Goal: Task Accomplishment & Management: Use online tool/utility

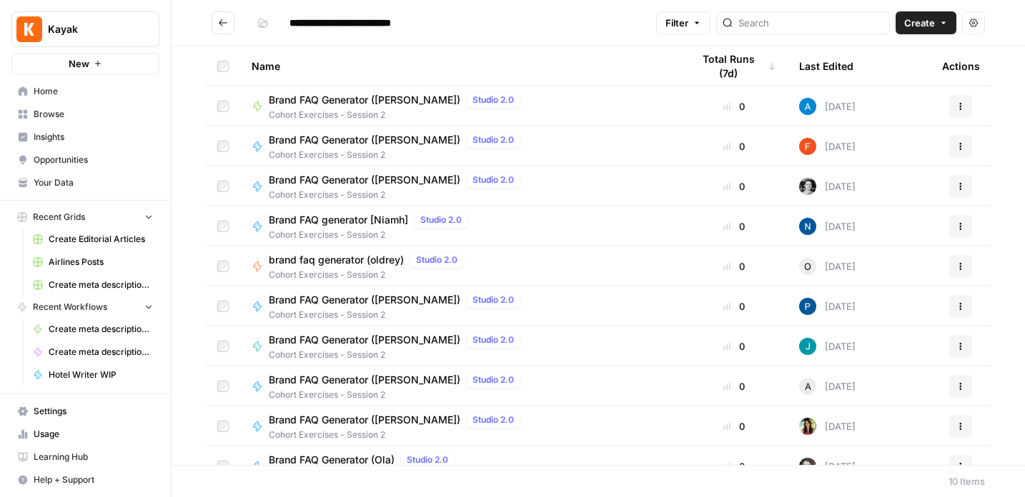
click at [53, 185] on span "Your Data" at bounding box center [93, 182] width 119 height 13
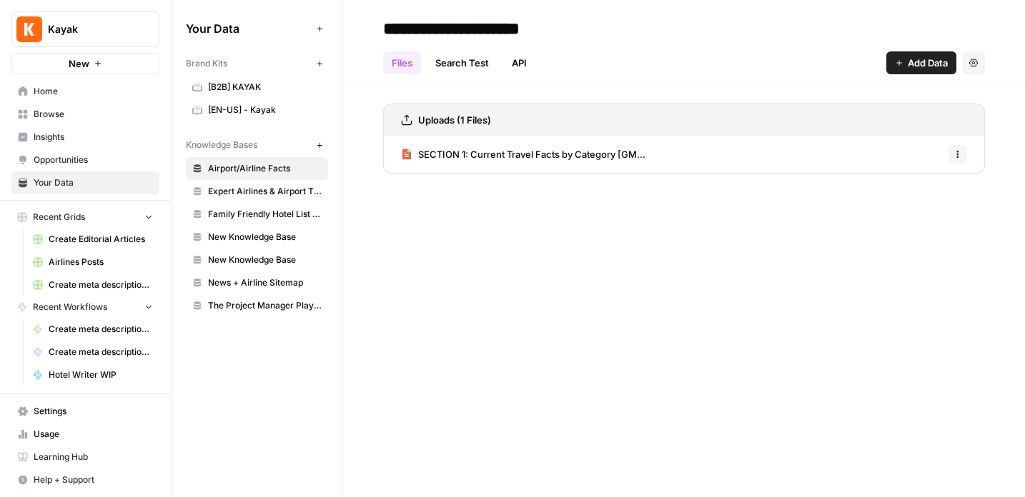
click at [219, 108] on span "[EN-US] - Kayak" at bounding box center [265, 110] width 114 height 13
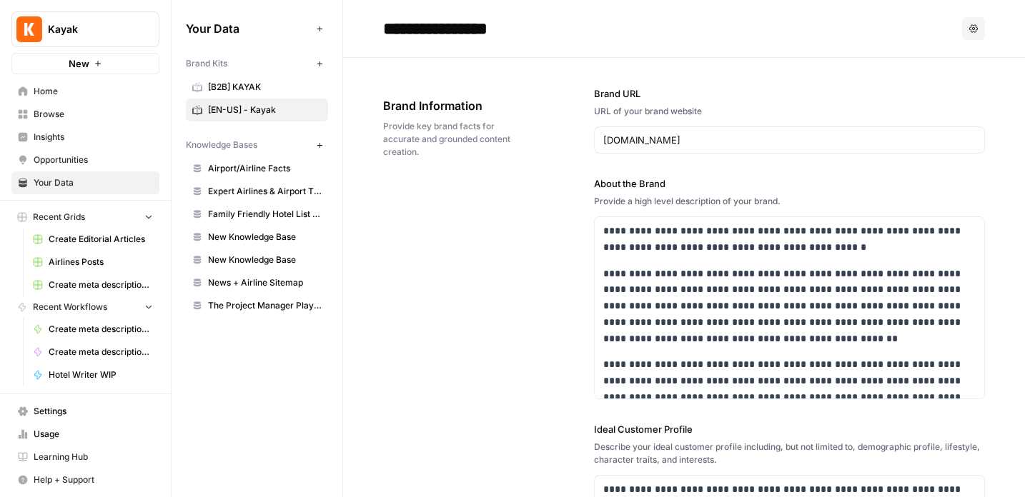
click at [45, 89] on span "Home" at bounding box center [93, 91] width 119 height 13
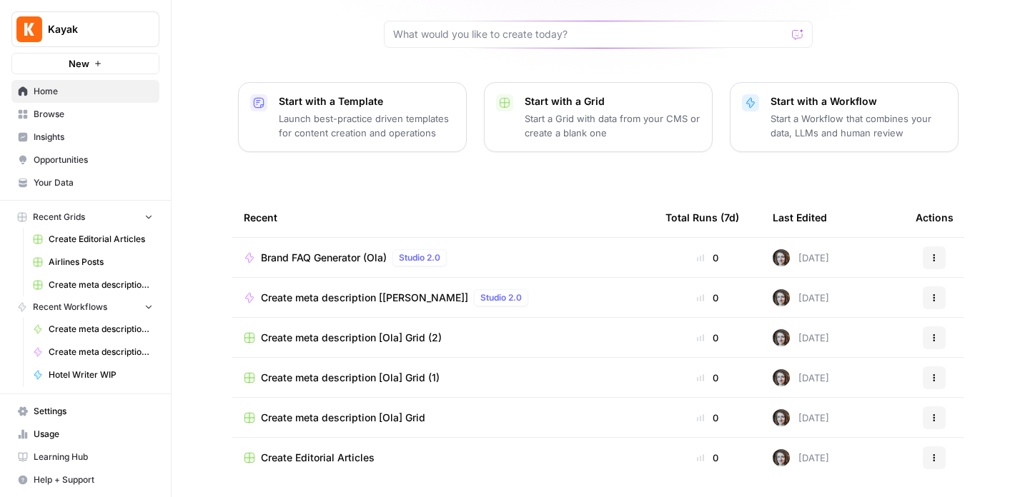
scroll to position [160, 0]
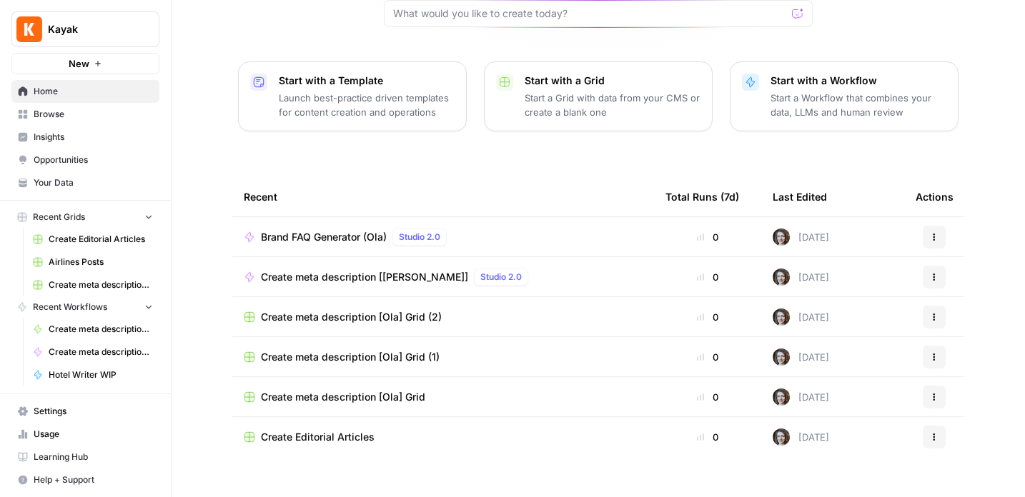
click at [54, 119] on span "Browse" at bounding box center [93, 114] width 119 height 13
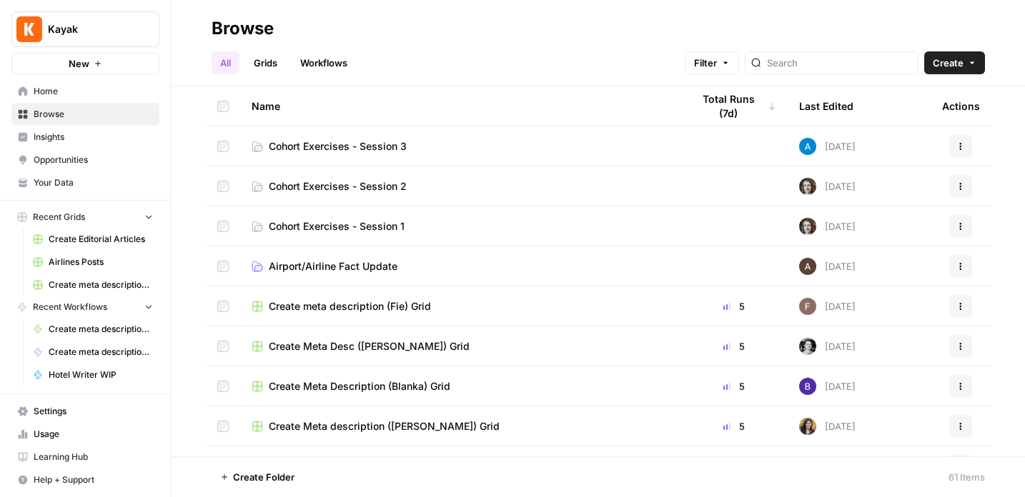
click at [384, 141] on span "Cohort Exercises - Session 3" at bounding box center [338, 146] width 138 height 14
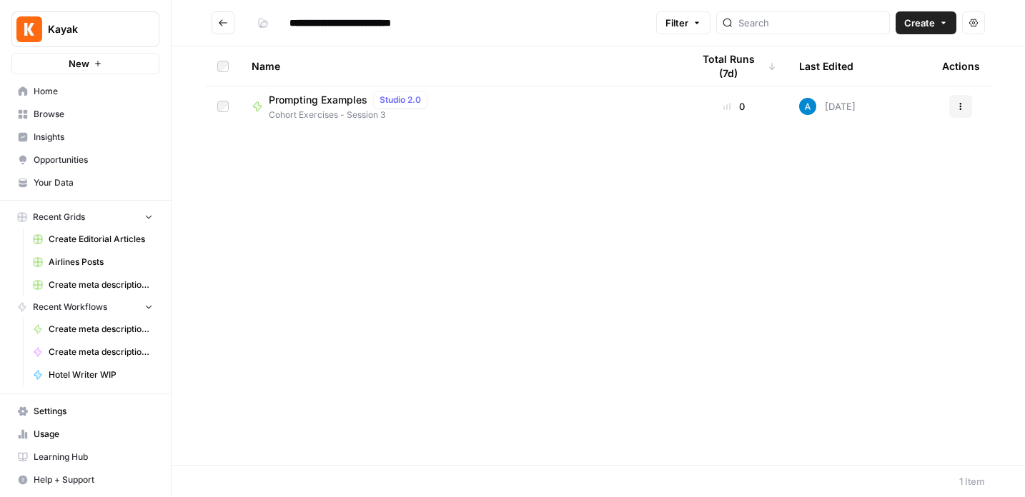
click at [339, 103] on span "Prompting Examples" at bounding box center [318, 100] width 99 height 14
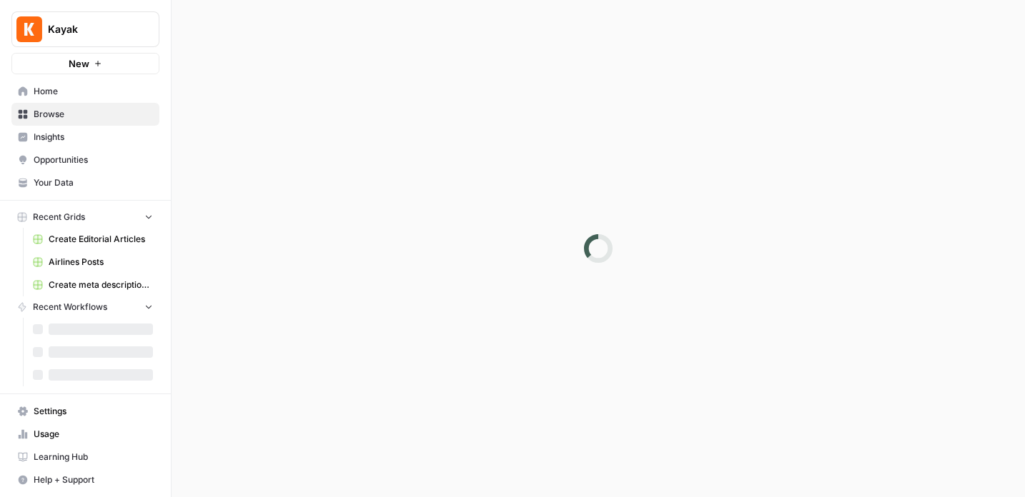
click at [339, 103] on div at bounding box center [597, 248] width 853 height 497
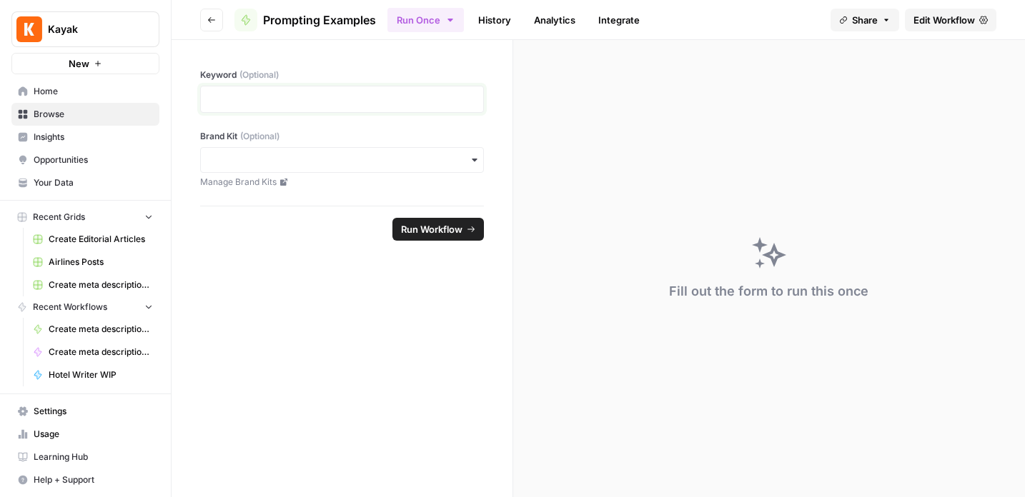
click at [339, 103] on p at bounding box center [341, 99] width 265 height 14
click at [386, 163] on input "Brand Kit (Optional)" at bounding box center [341, 160] width 265 height 14
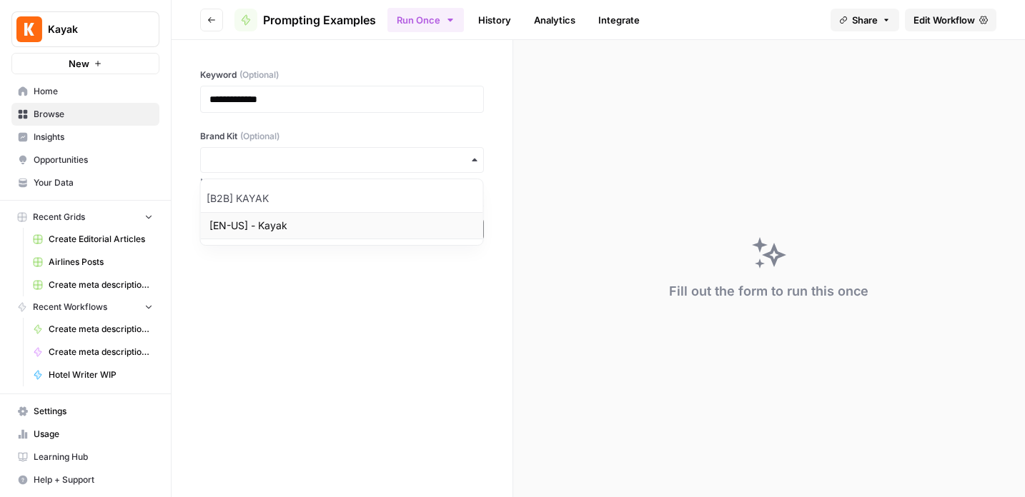
click at [320, 224] on div "[EN-US] - Kayak" at bounding box center [342, 225] width 282 height 27
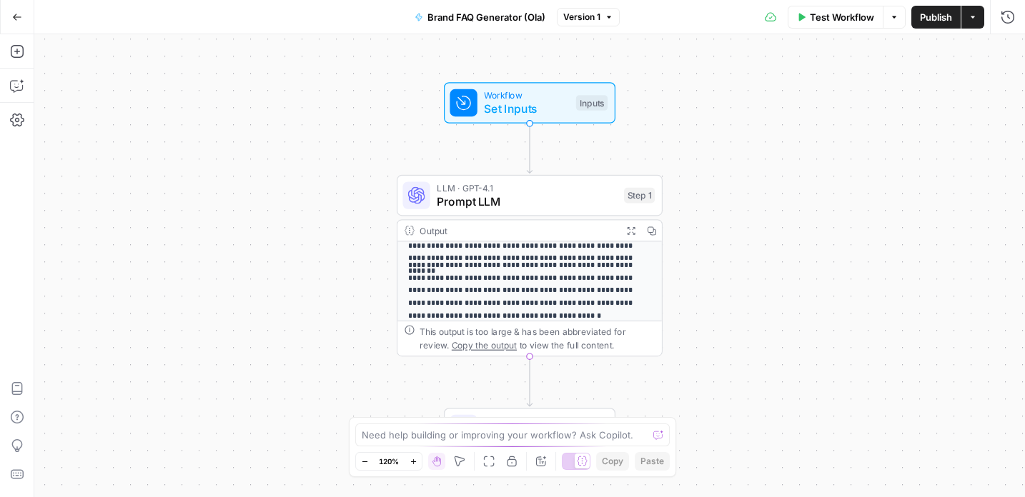
scroll to position [141, 0]
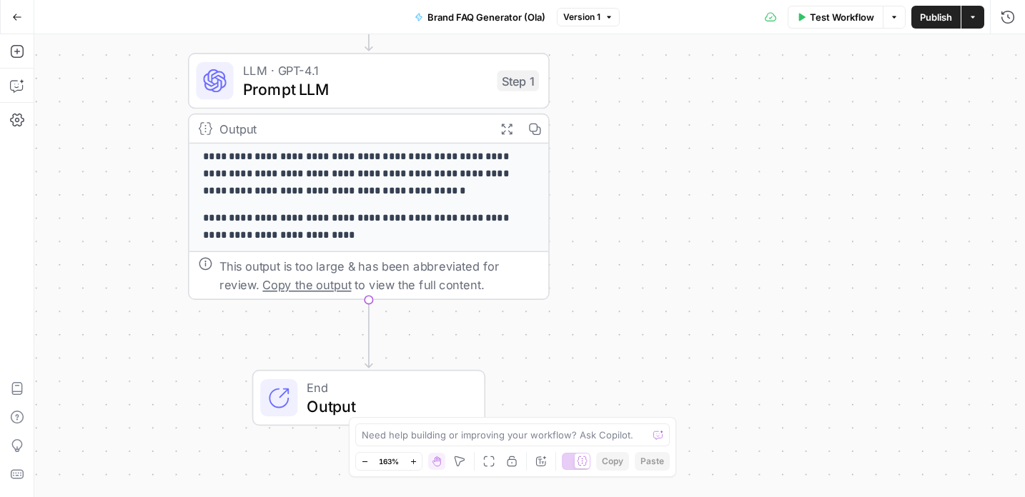
click at [495, 14] on span "Brand FAQ Generator (Ola)" at bounding box center [486, 17] width 118 height 14
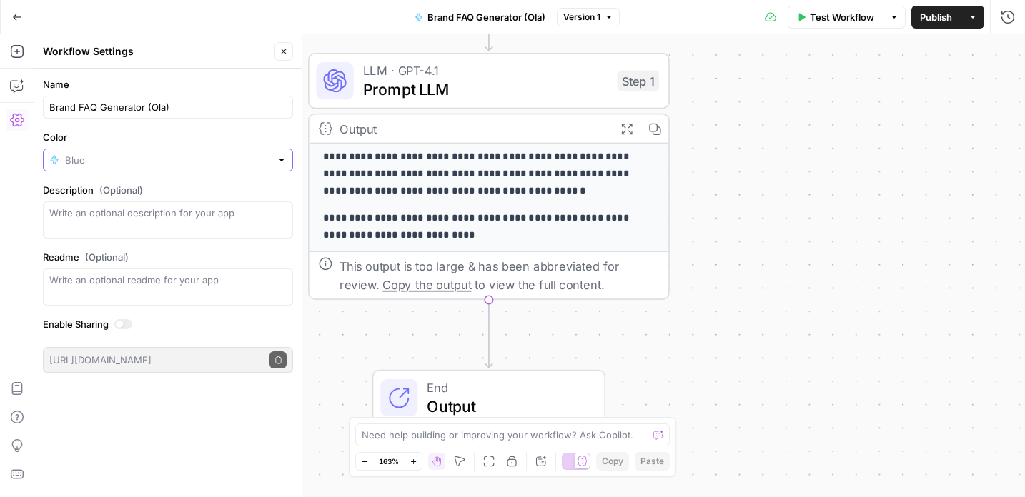
click at [199, 162] on input "Color" at bounding box center [168, 160] width 206 height 14
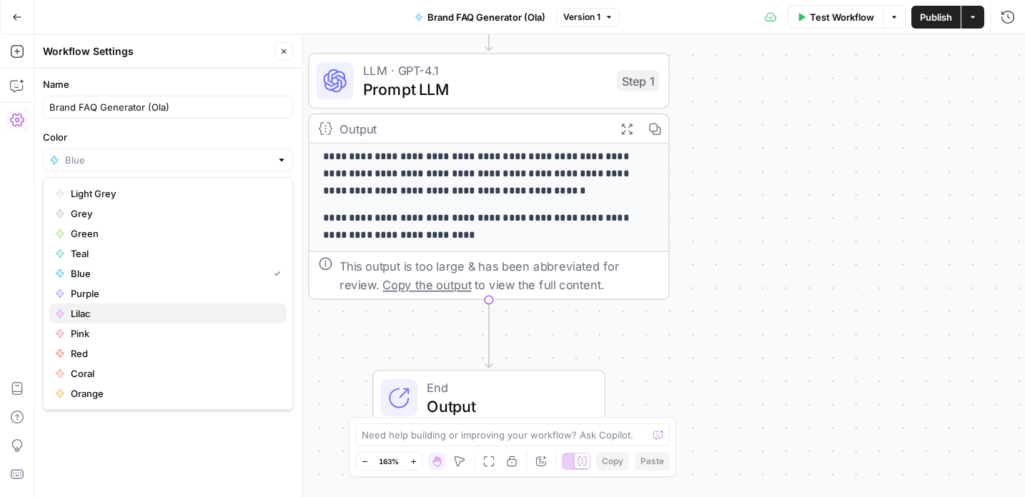
click at [120, 311] on span "Lilac" at bounding box center [173, 314] width 204 height 14
type input "Lilac"
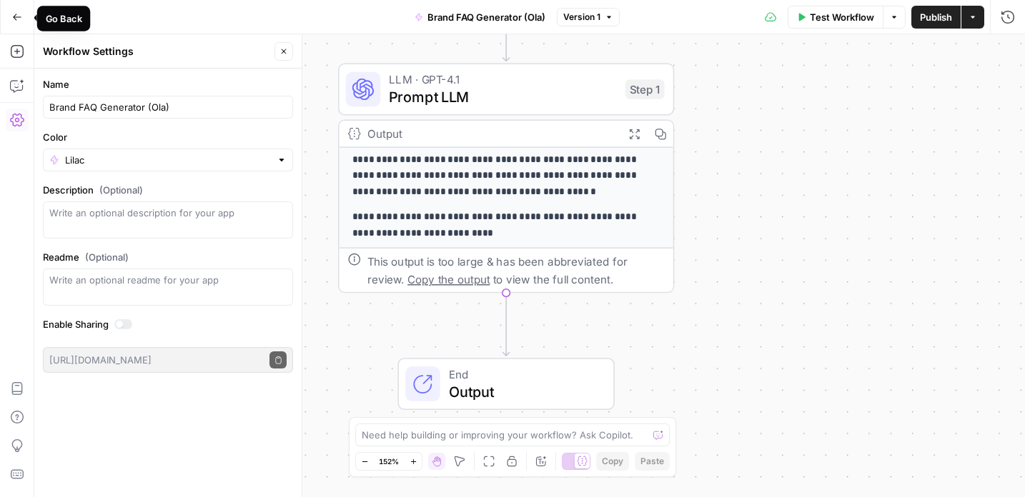
click at [19, 17] on icon "button" at bounding box center [17, 17] width 10 height 10
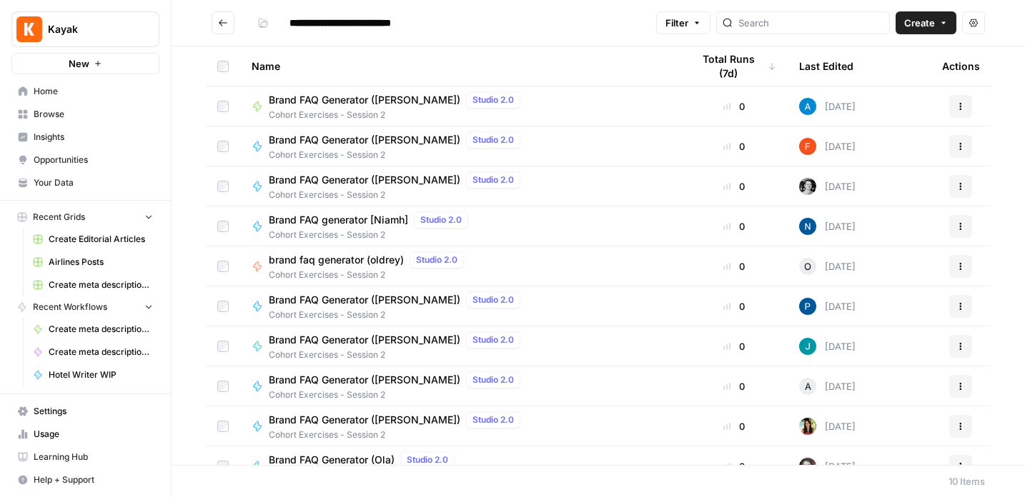
scroll to position [21, 0]
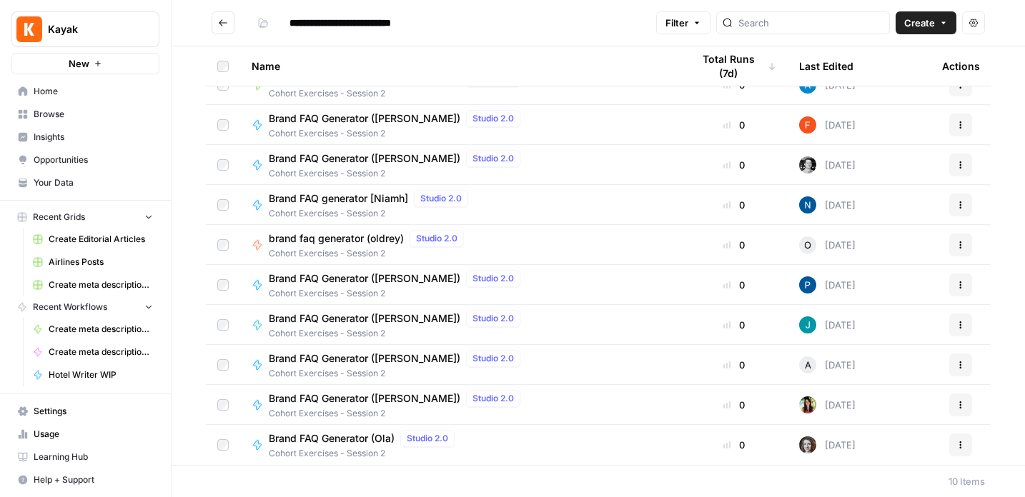
click at [338, 395] on span "Brand FAQ Generator ([PERSON_NAME])" at bounding box center [364, 399] width 191 height 14
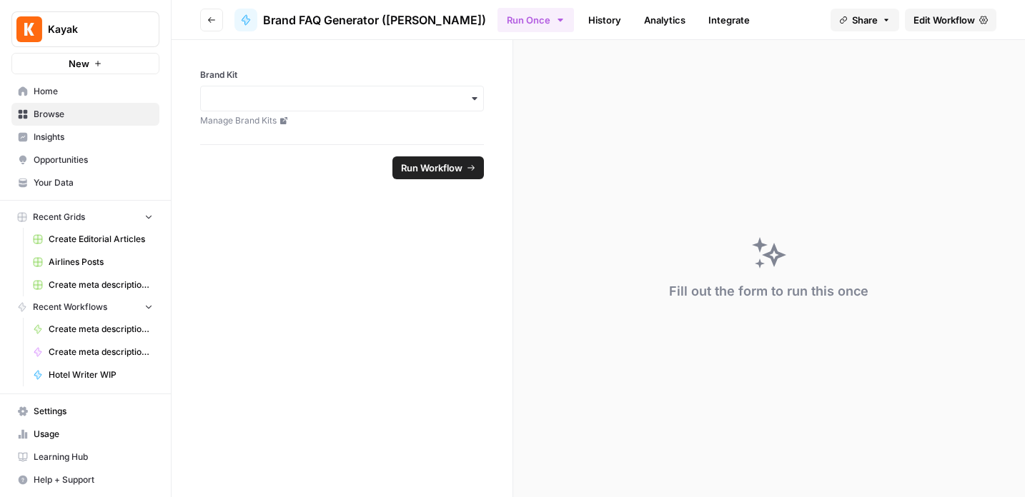
click at [209, 24] on icon "button" at bounding box center [211, 20] width 9 height 9
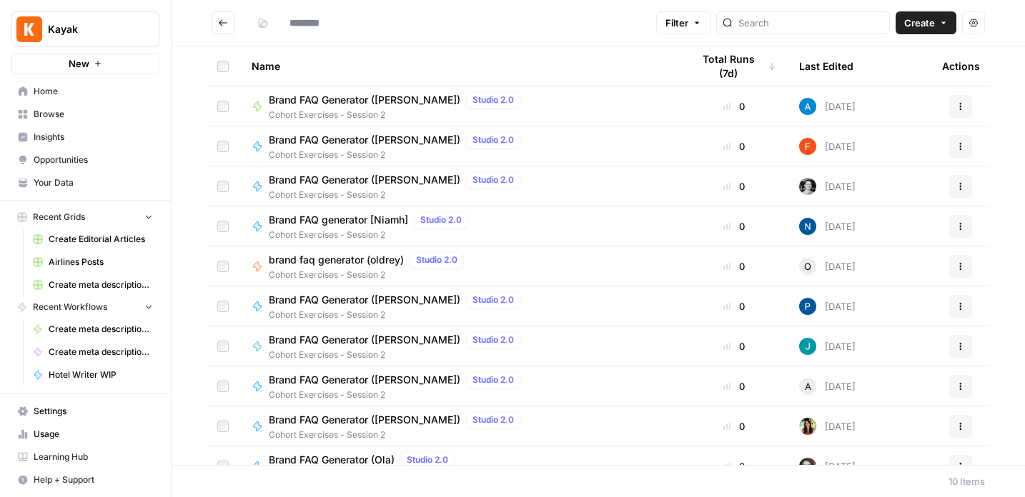
type input "**********"
click at [362, 338] on span "Brand FAQ Generator ([PERSON_NAME])" at bounding box center [364, 340] width 191 height 14
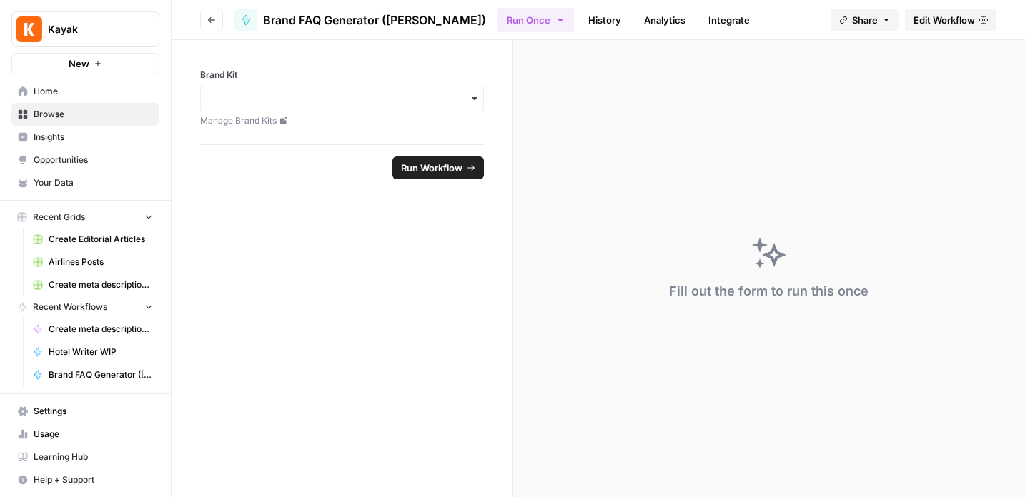
click at [211, 18] on icon "button" at bounding box center [211, 20] width 9 height 9
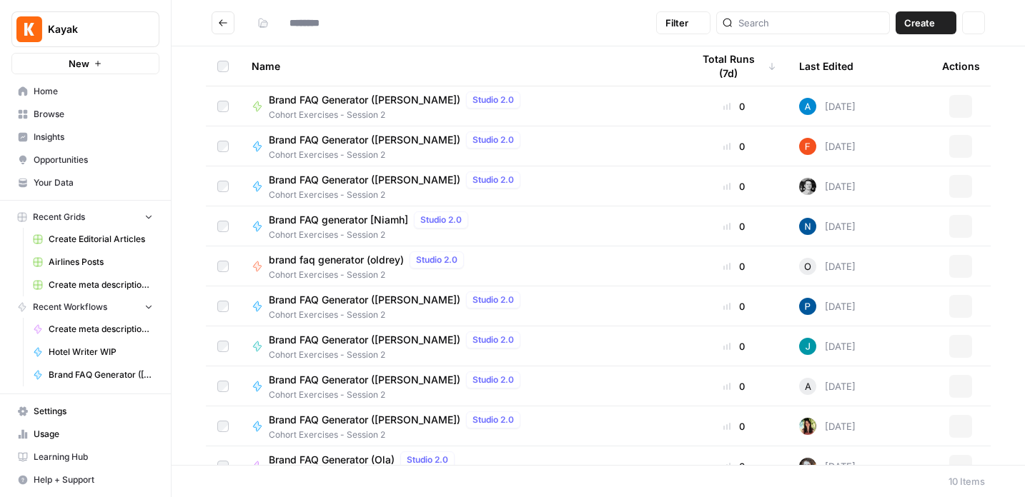
type input "**********"
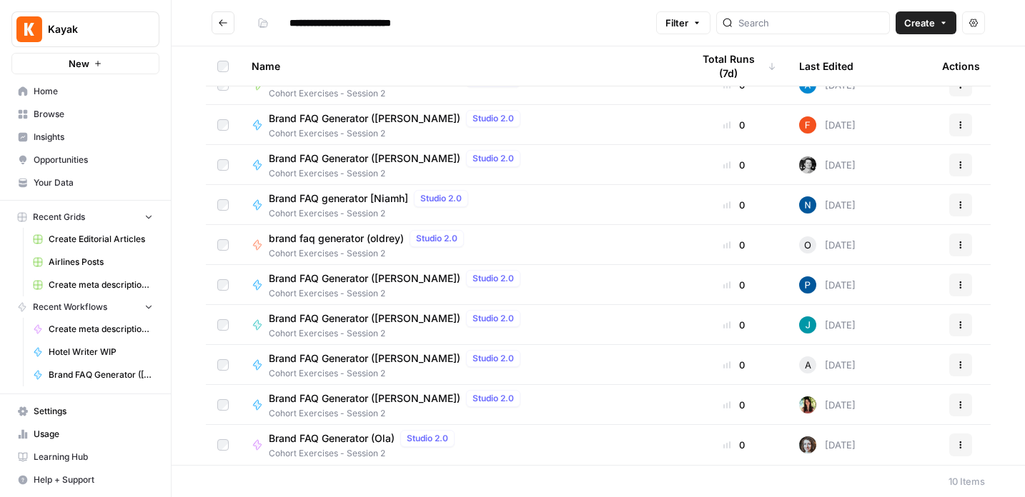
click at [332, 442] on span "Brand FAQ Generator (Ola)" at bounding box center [332, 439] width 126 height 14
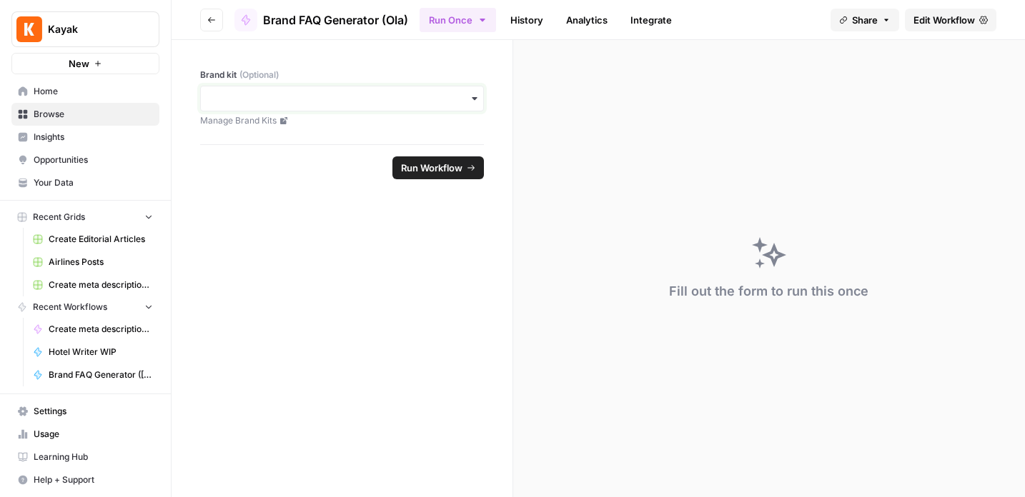
click at [358, 101] on input "Brand kit (Optional)" at bounding box center [341, 98] width 265 height 14
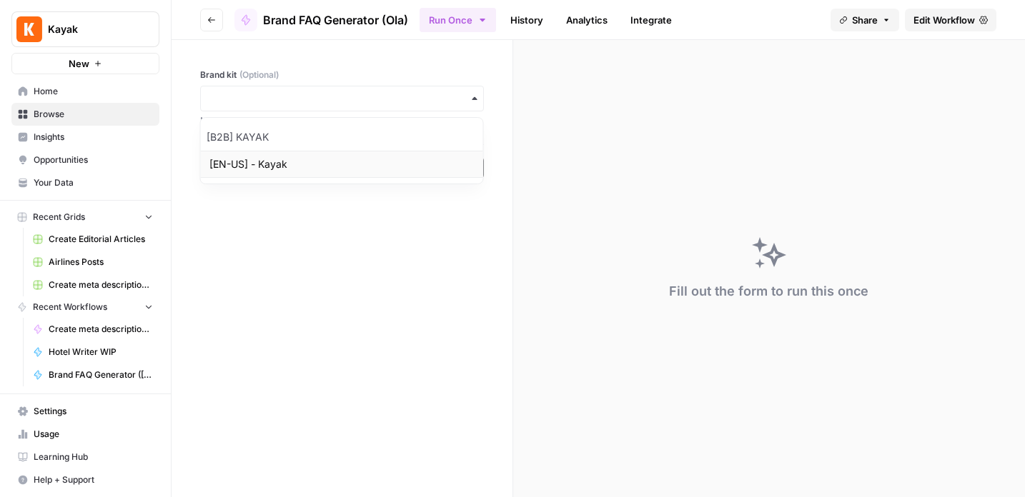
click at [289, 158] on div "[EN-US] - Kayak" at bounding box center [342, 164] width 282 height 27
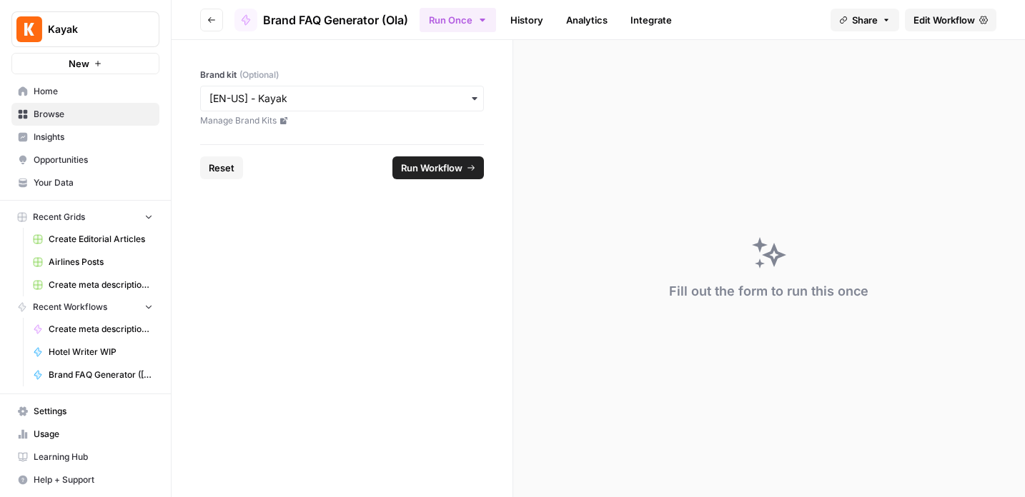
click at [439, 168] on span "Run Workflow" at bounding box center [431, 168] width 61 height 14
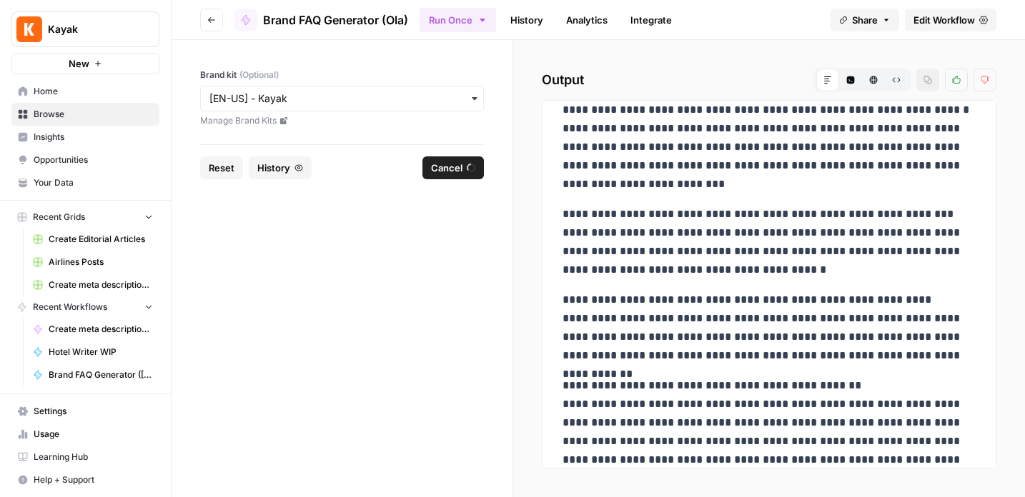
scroll to position [159, 0]
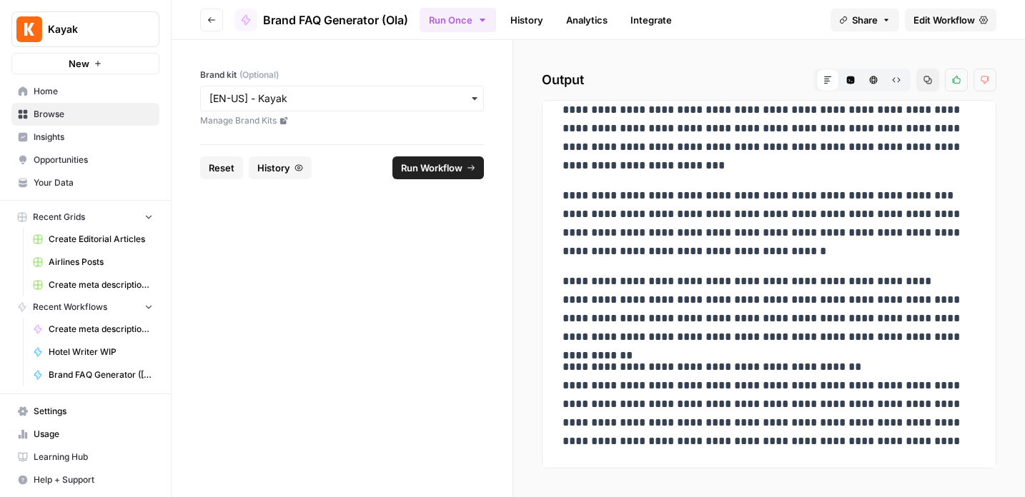
click at [943, 20] on span "Edit Workflow" at bounding box center [943, 20] width 61 height 14
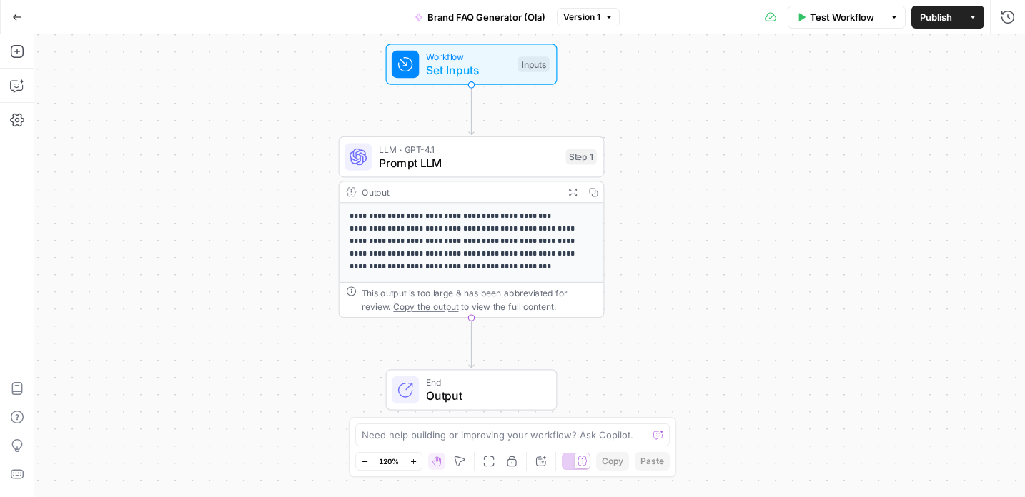
click at [444, 235] on p "**********" at bounding box center [471, 241] width 244 height 63
click at [452, 243] on p "**********" at bounding box center [471, 241] width 244 height 63
click at [452, 163] on span "Prompt LLM" at bounding box center [469, 162] width 180 height 17
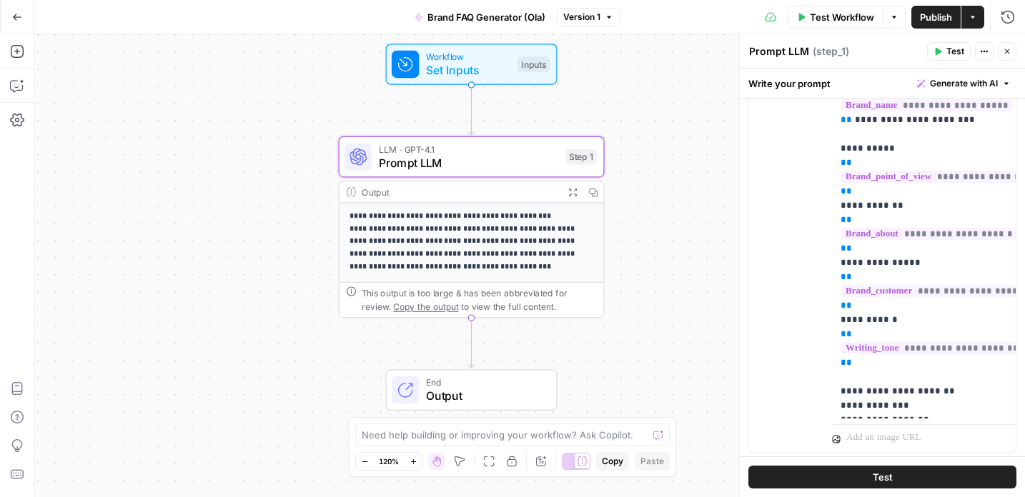
scroll to position [361, 0]
